Goal: Task Accomplishment & Management: Manage account settings

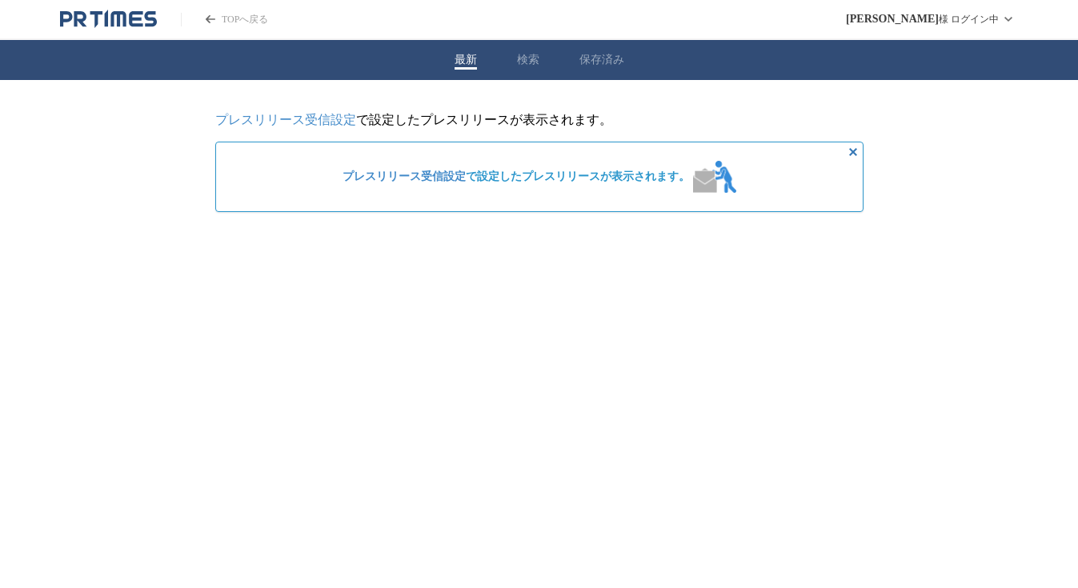
click at [523, 61] on button "検索" at bounding box center [528, 60] width 22 height 14
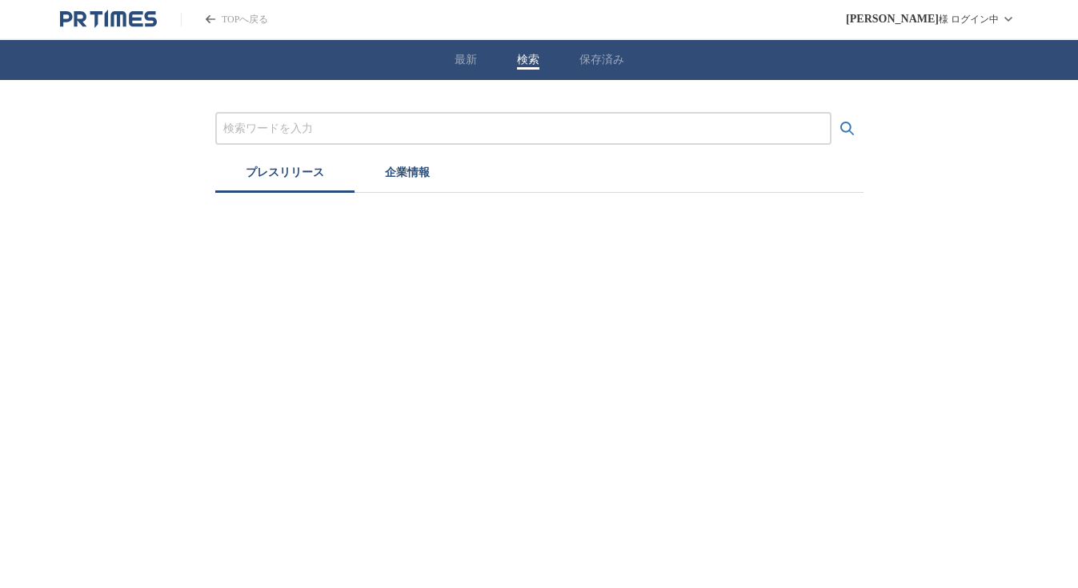
click at [618, 66] on button "保存済み" at bounding box center [601, 60] width 45 height 14
click at [463, 67] on button "最新" at bounding box center [466, 60] width 22 height 14
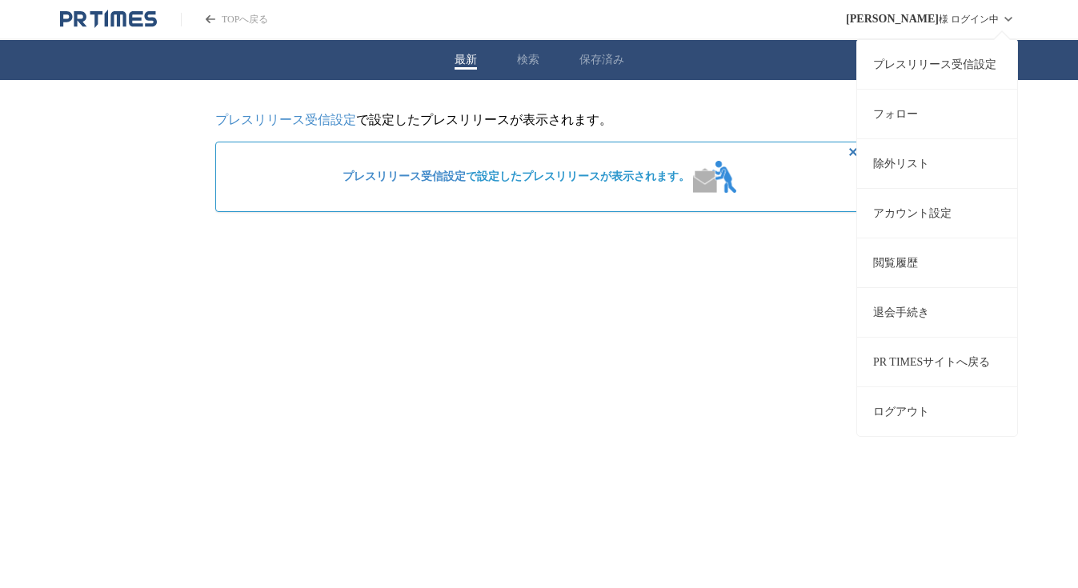
click at [911, 320] on link "退会手続き" at bounding box center [937, 312] width 160 height 50
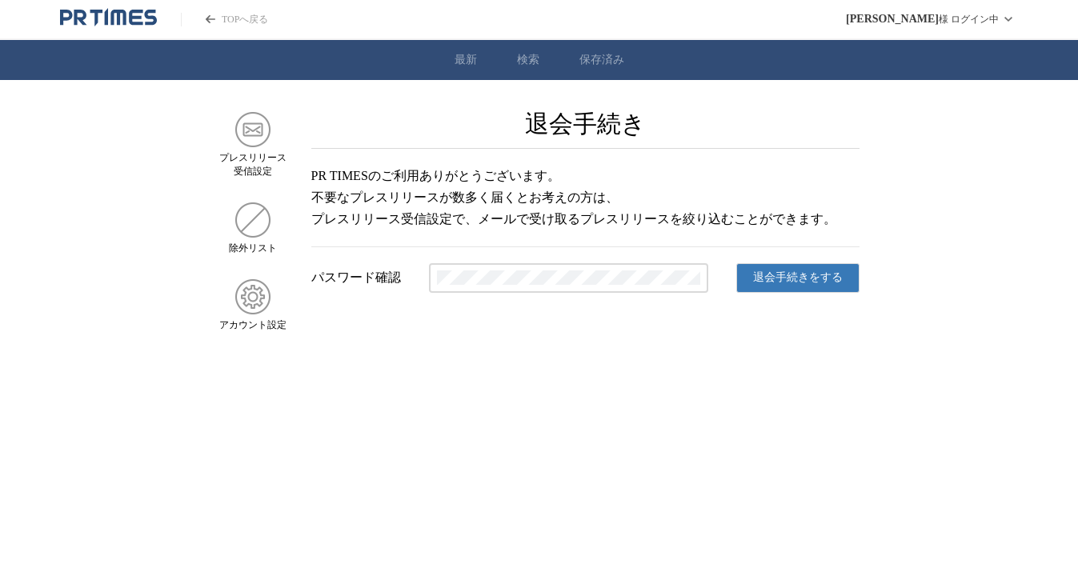
click at [770, 282] on span "退会手続きをする" at bounding box center [798, 278] width 90 height 14
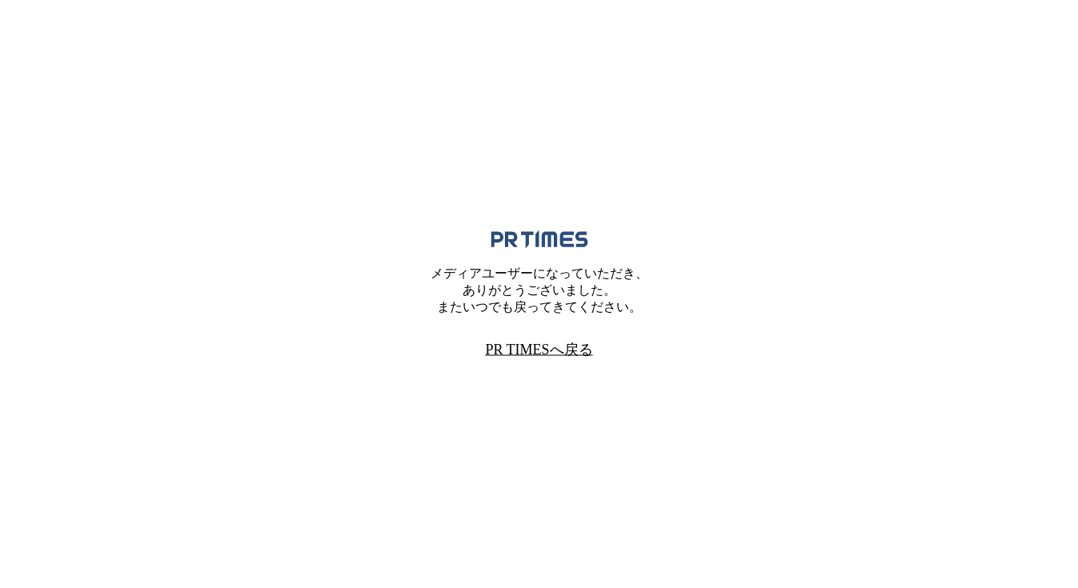
click at [542, 352] on link "PR TIMESへ戻る" at bounding box center [538, 348] width 107 height 19
